Goal: Task Accomplishment & Management: Use online tool/utility

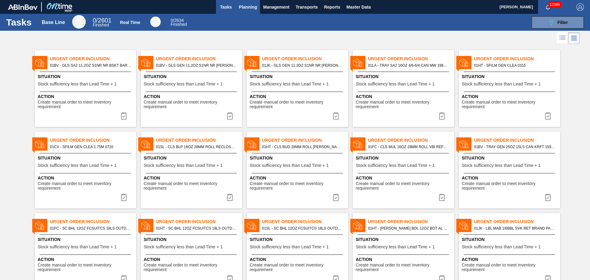
click at [248, 5] on span "Planning" at bounding box center [248, 6] width 18 height 7
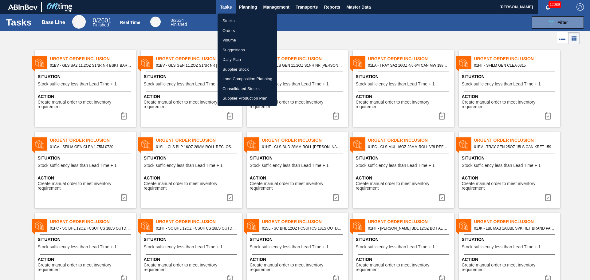
click at [242, 79] on li "Load Composition Planning" at bounding box center [248, 79] width 60 height 10
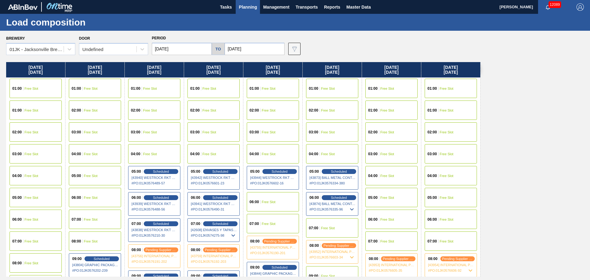
click at [426, 48] on div "Brewery 01JK - [GEOGRAPHIC_DATA] Brewery Door Undefined Period [DATE] to [DATE]…" at bounding box center [296, 44] width 581 height 21
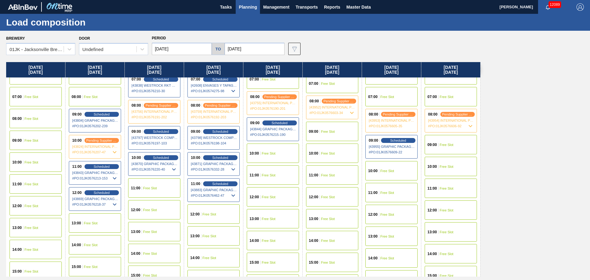
click at [219, 163] on span "[43871] GRAPHIC PACKAGING INTERNATIONA - 0008221069" at bounding box center [214, 164] width 46 height 4
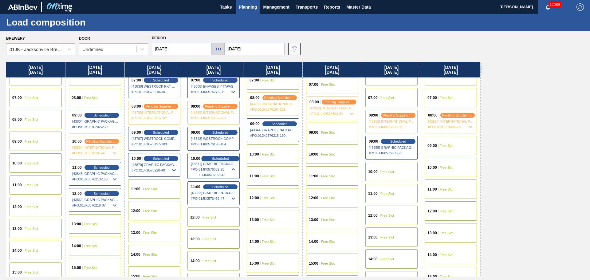
click at [227, 159] on span "Scheduled" at bounding box center [220, 158] width 18 height 4
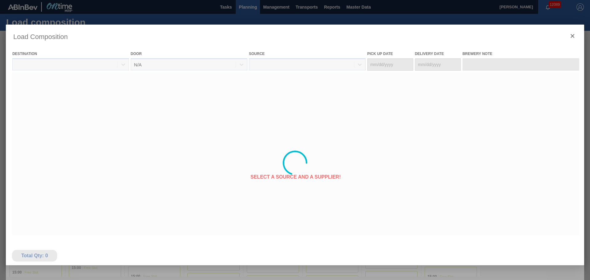
type Date "[DATE]"
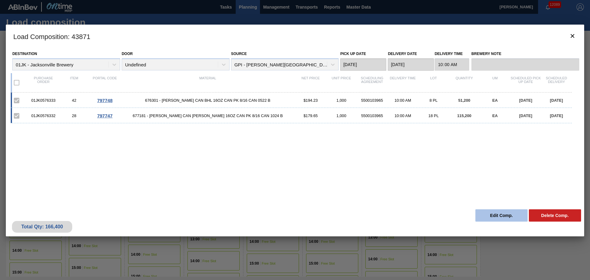
click at [492, 214] on button "Edit Comp." at bounding box center [501, 215] width 52 height 12
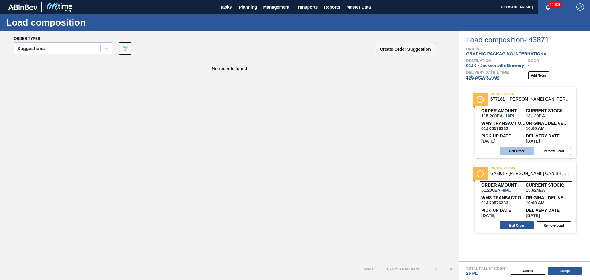
click at [508, 149] on button "Edit Order" at bounding box center [517, 151] width 34 height 8
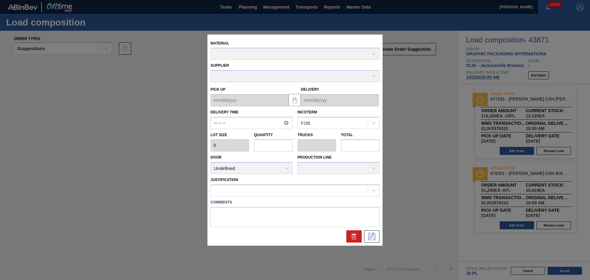
type input "10:00:00"
type input "6,400"
type input "18"
type input "0.692"
type input "115,200"
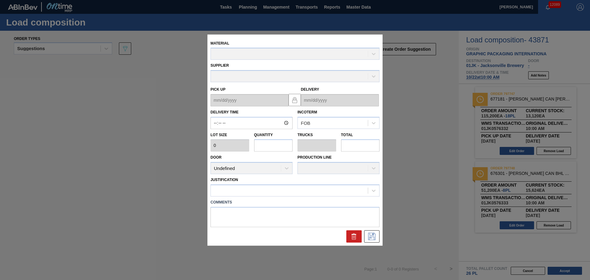
type textarea "NOSE, DROP"
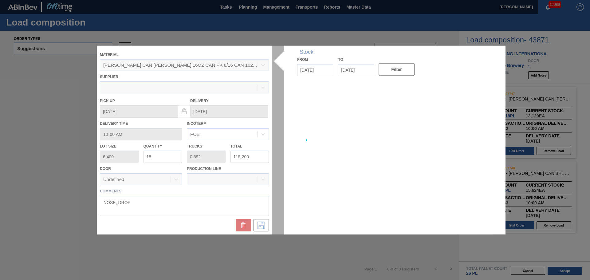
type up "[DATE]"
type input "[DATE]"
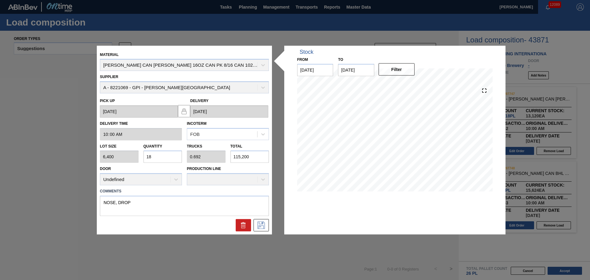
click at [257, 159] on input "115,200" at bounding box center [249, 157] width 39 height 12
type input "0"
type input "1"
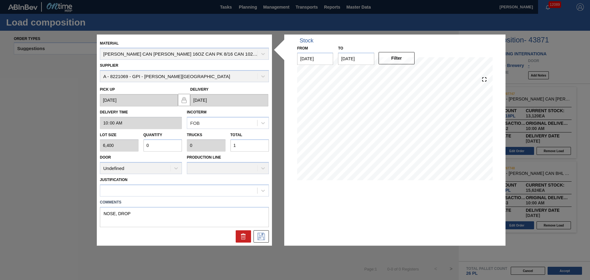
type input "0.002"
type input "11"
type input "0.018"
type input "0.001"
type input "113"
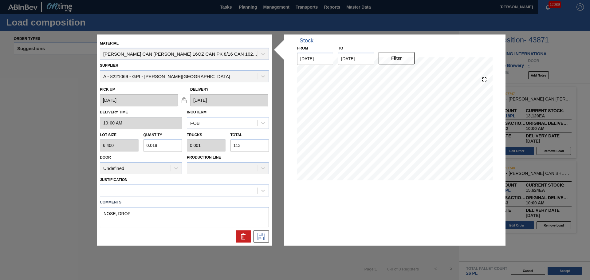
type input "0.177"
type input "0.007"
type input "1,132"
type input "1.77"
type input "0.068"
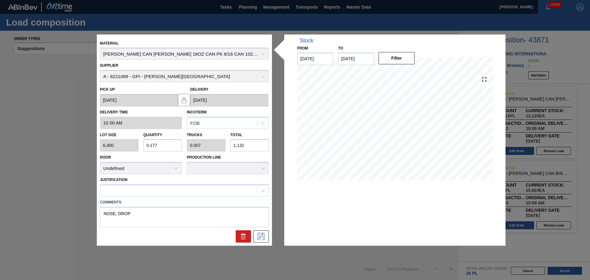
type input "11,328"
type input "17.7"
type input "0.681"
type input "113,280"
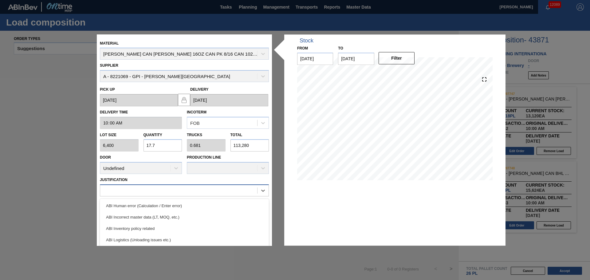
click at [177, 196] on div at bounding box center [184, 190] width 169 height 12
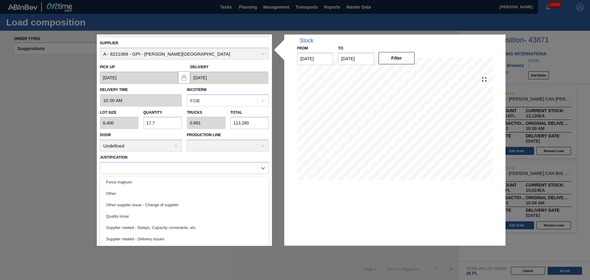
scroll to position [45, 0]
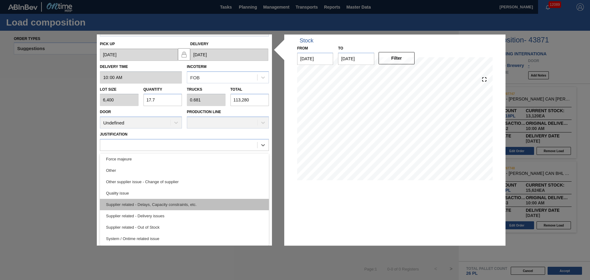
click at [174, 206] on div "Supplier related - Delays, Capacity constraints, etc." at bounding box center [184, 204] width 169 height 11
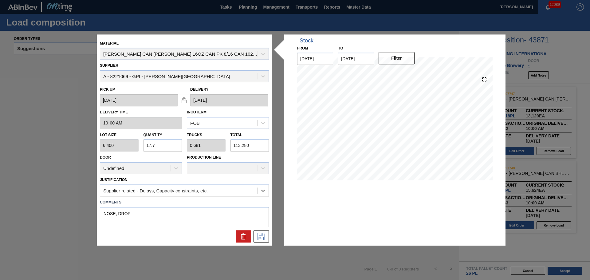
scroll to position [0, 0]
click at [261, 241] on button at bounding box center [260, 236] width 15 height 12
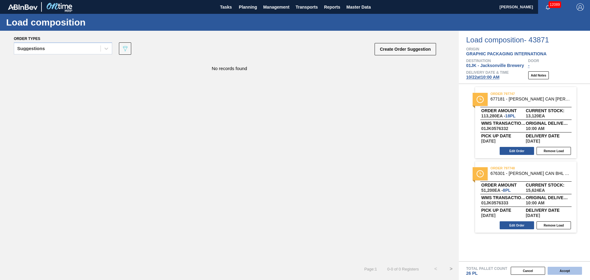
click at [564, 267] on button "Accept" at bounding box center [564, 271] width 34 height 8
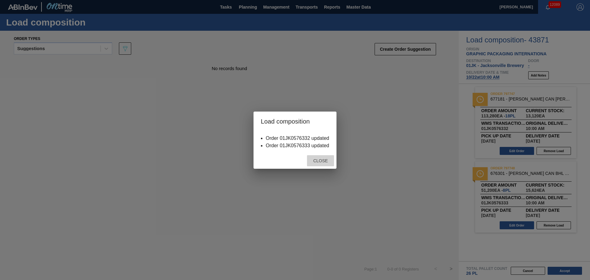
click at [323, 163] on span "Close" at bounding box center [320, 160] width 24 height 5
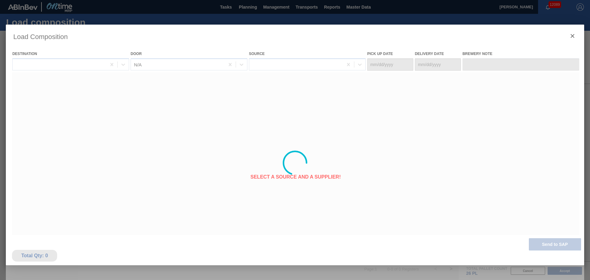
type Date "[DATE]"
